Goal: Task Accomplishment & Management: Manage account settings

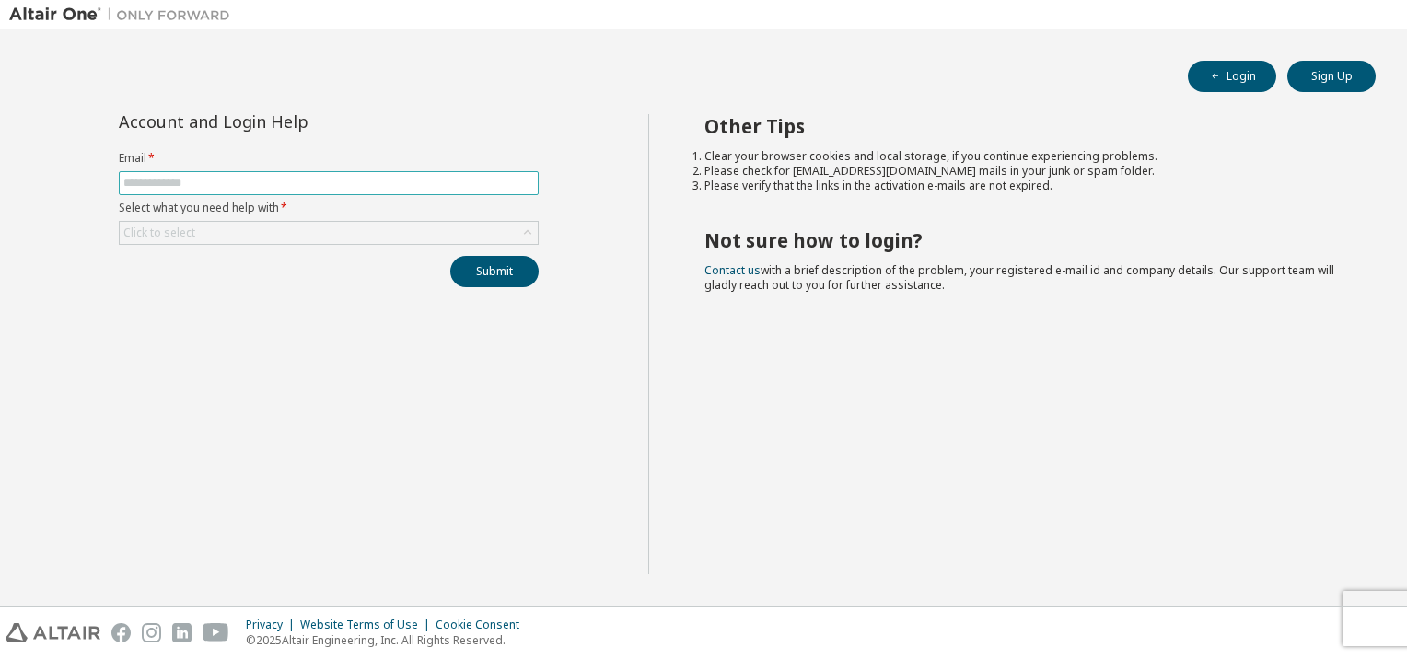
click at [246, 191] on span at bounding box center [329, 183] width 420 height 24
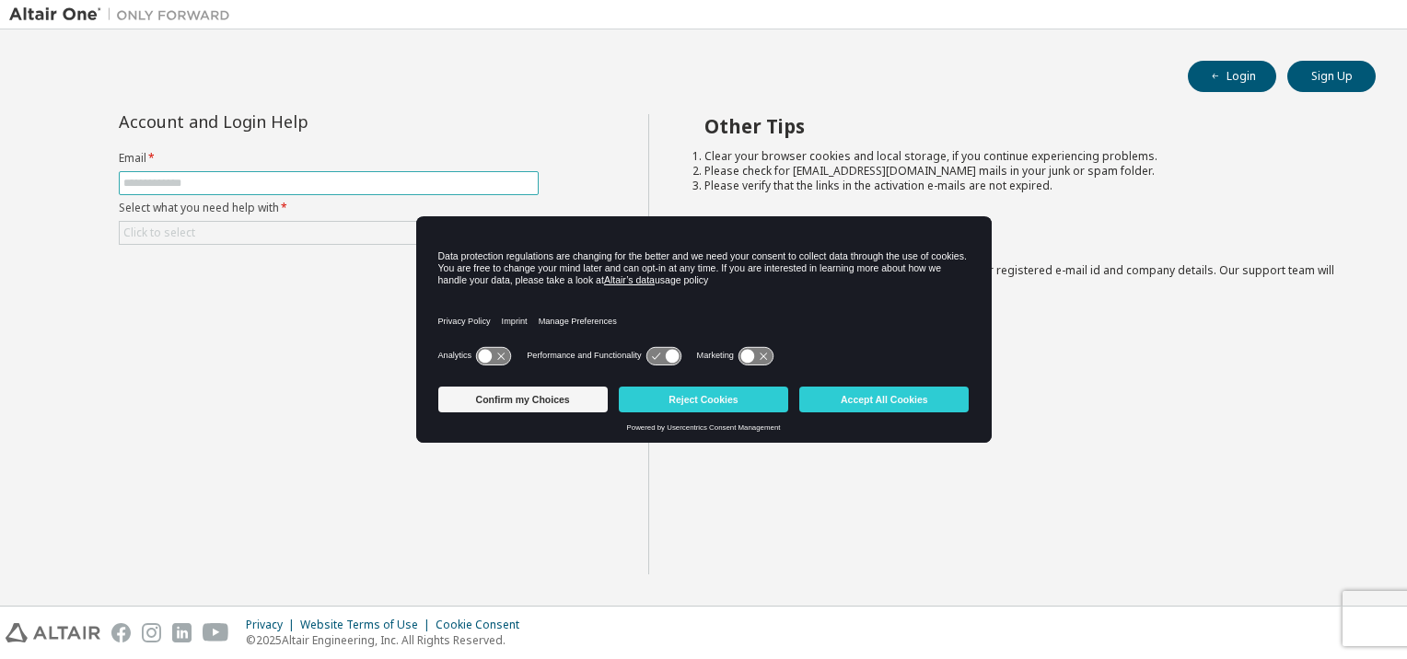
click at [205, 184] on input "text" at bounding box center [328, 183] width 411 height 15
click at [560, 401] on button "Confirm my Choices" at bounding box center [522, 400] width 169 height 26
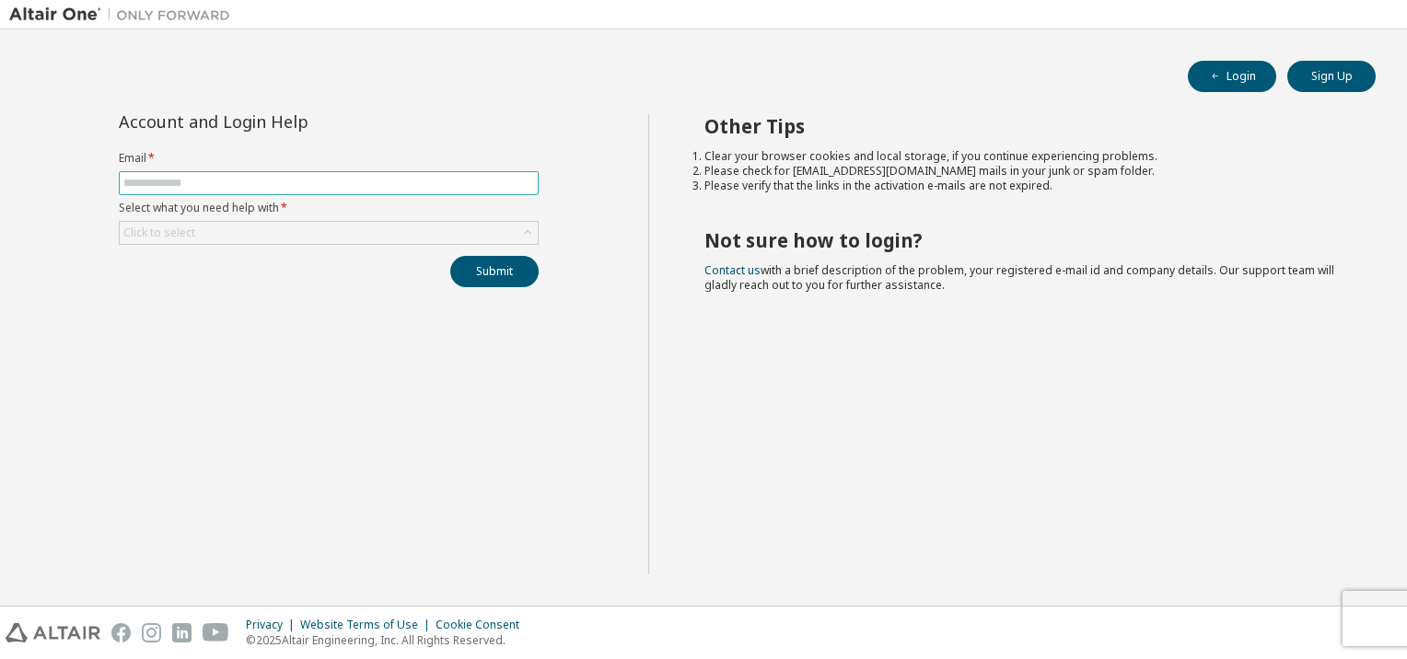
click at [311, 184] on input "text" at bounding box center [328, 183] width 411 height 15
type input "**********"
click at [267, 227] on div "Click to select" at bounding box center [329, 233] width 418 height 22
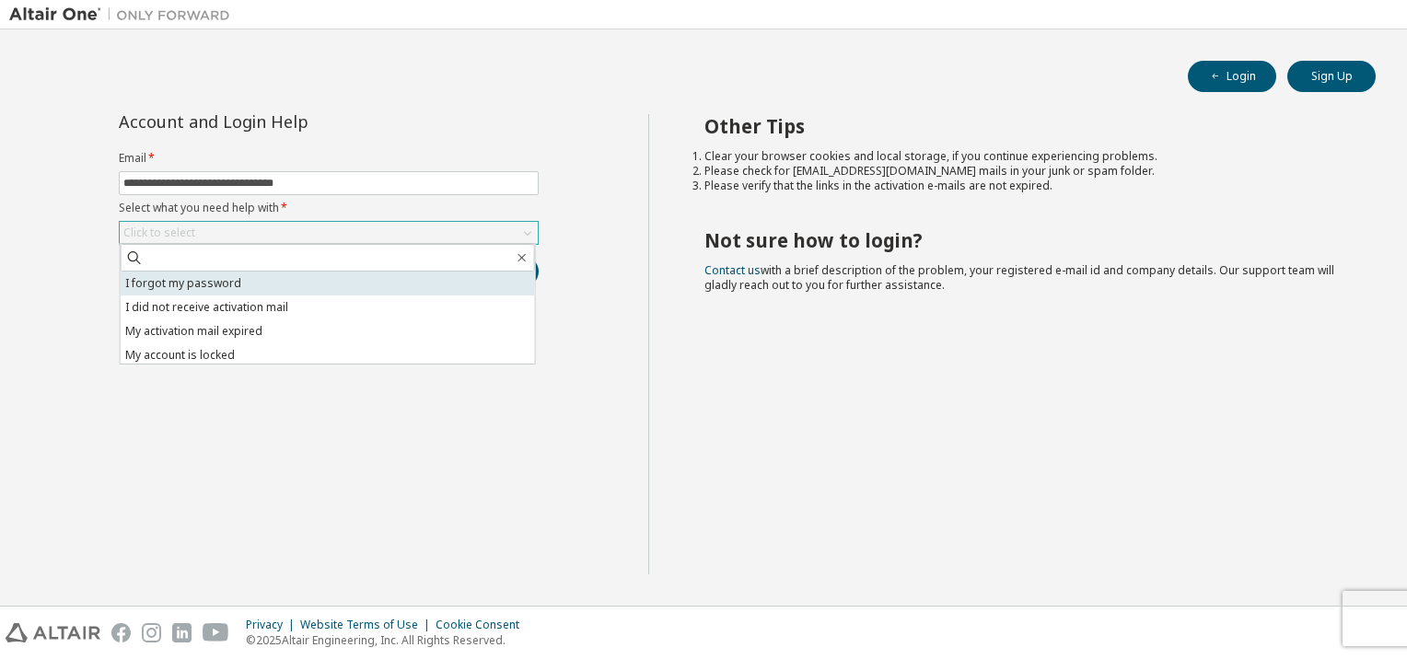
click at [239, 287] on li "I forgot my password" at bounding box center [328, 284] width 414 height 24
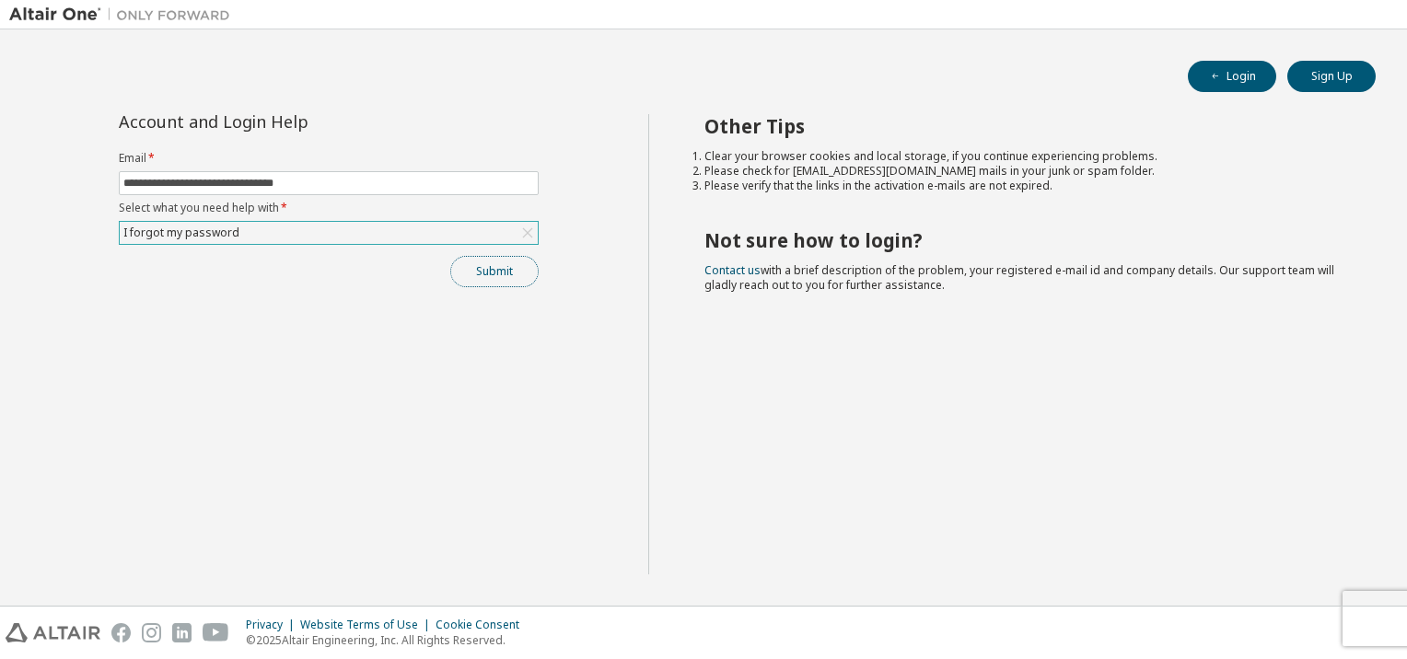
click at [497, 275] on button "Submit" at bounding box center [494, 271] width 88 height 31
click at [1223, 87] on button "Login" at bounding box center [1232, 76] width 88 height 31
